Goal: Information Seeking & Learning: Learn about a topic

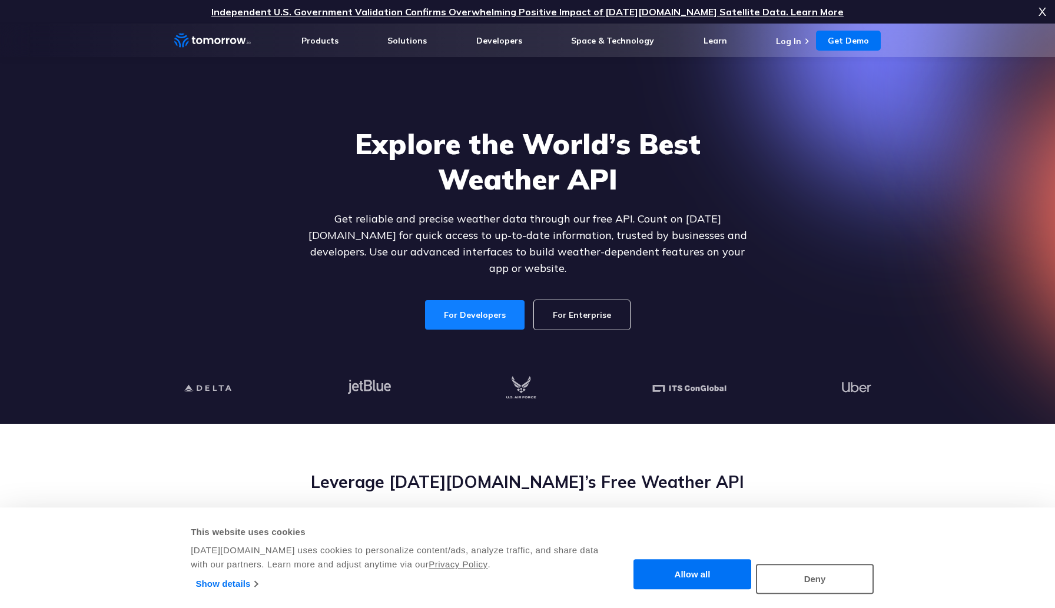
click at [486, 306] on link "For Developers" at bounding box center [475, 314] width 100 height 29
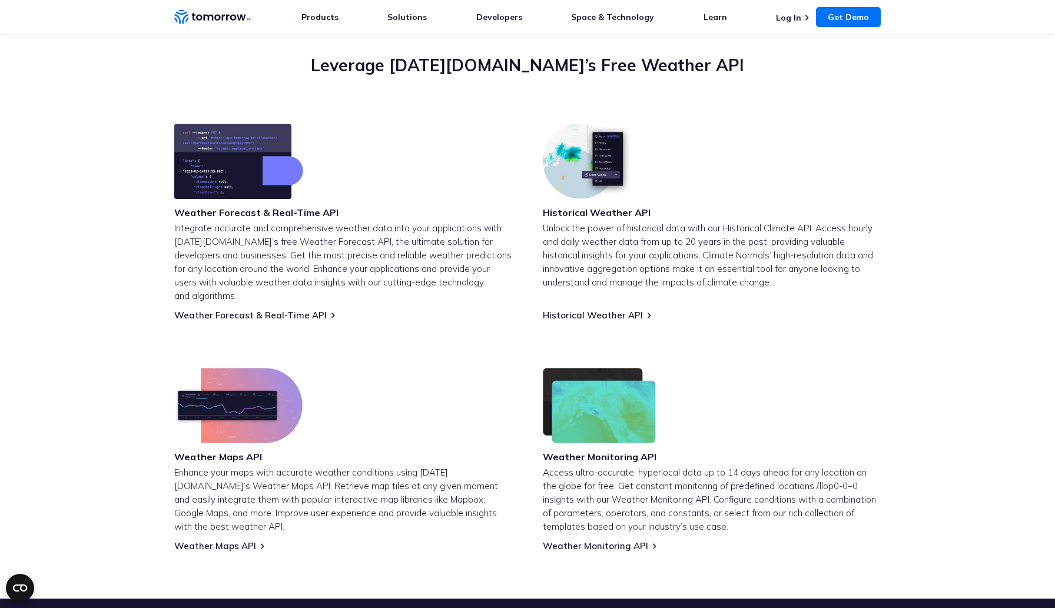
scroll to position [522, 0]
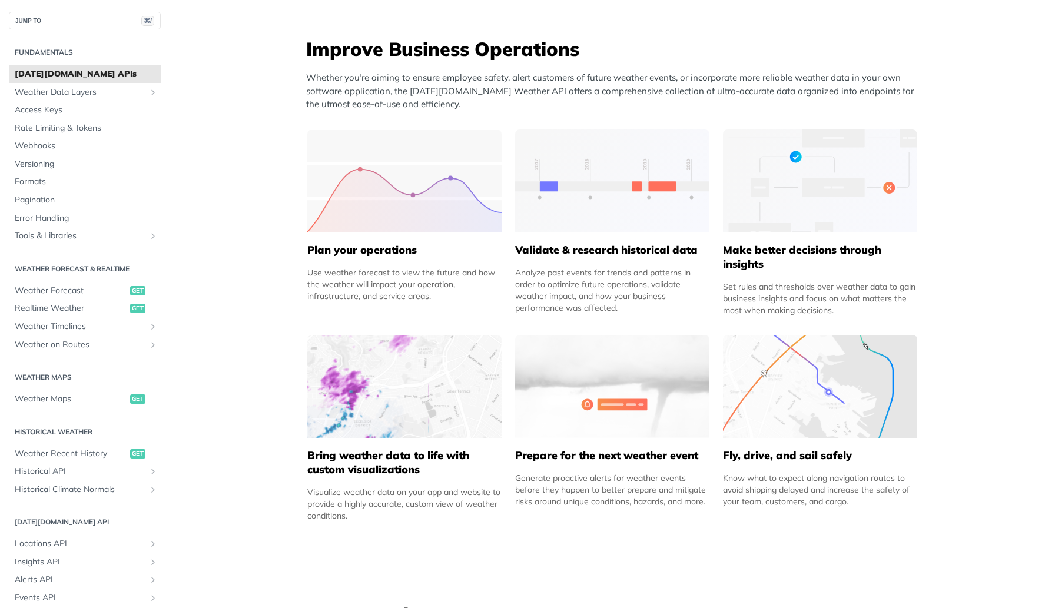
scroll to position [489, 0]
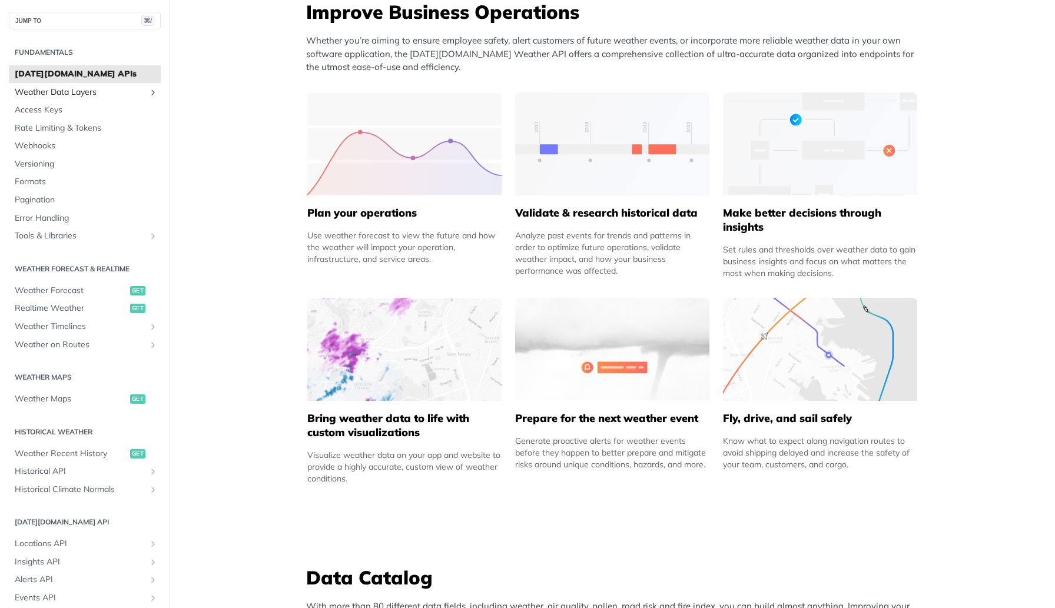
click at [130, 94] on span "Weather Data Layers" at bounding box center [80, 93] width 131 height 12
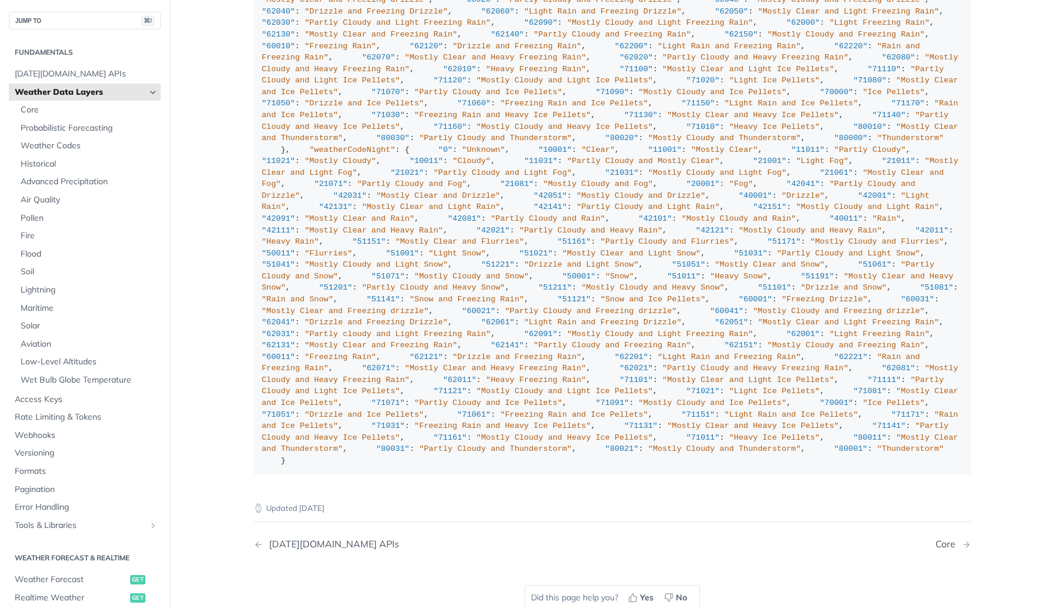
scroll to position [1264, 0]
